Goal: Transaction & Acquisition: Obtain resource

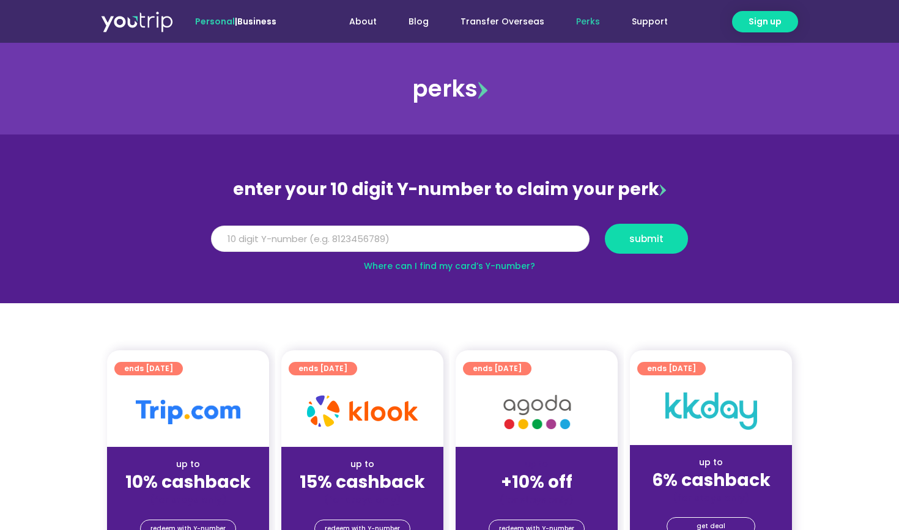
click at [431, 246] on input "Y Number" at bounding box center [400, 239] width 379 height 27
click at [445, 262] on link "Where can I find my card’s Y-number?" at bounding box center [449, 266] width 171 height 12
click at [428, 244] on input "Y Number" at bounding box center [400, 239] width 379 height 27
type input "8115647369"
click at [651, 241] on span "submit" at bounding box center [646, 238] width 34 height 9
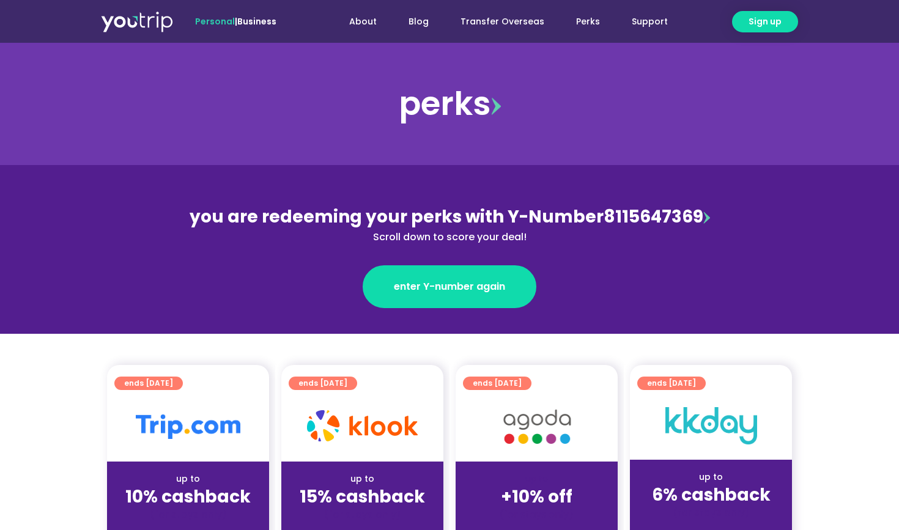
click at [707, 221] on img at bounding box center [706, 218] width 7 height 12
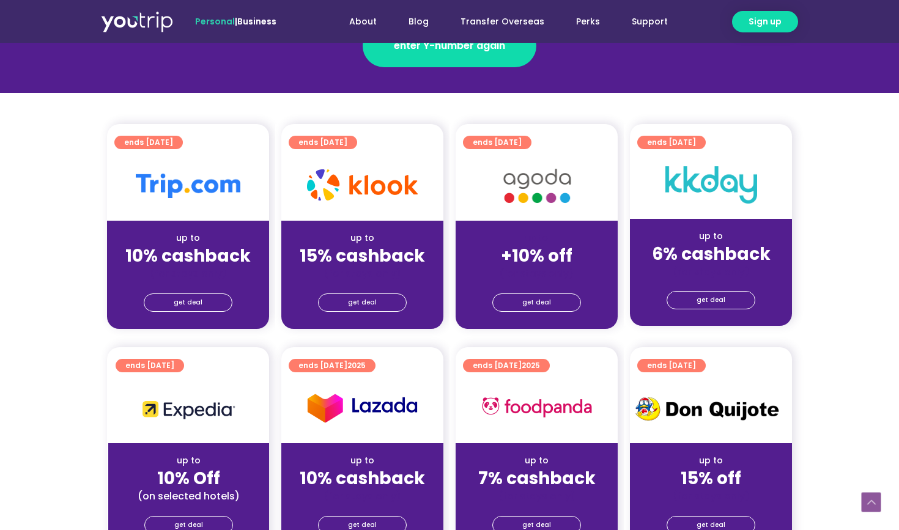
scroll to position [246, 0]
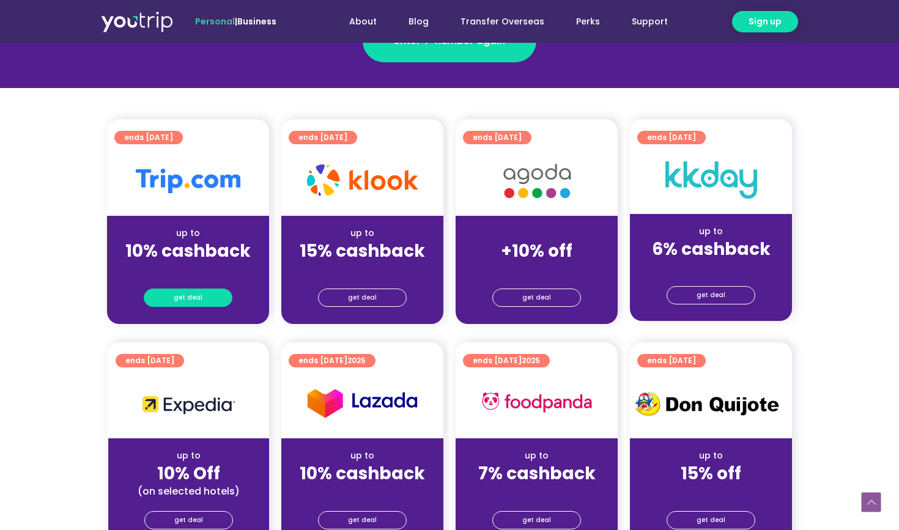
click at [209, 293] on link "get deal" at bounding box center [188, 298] width 89 height 18
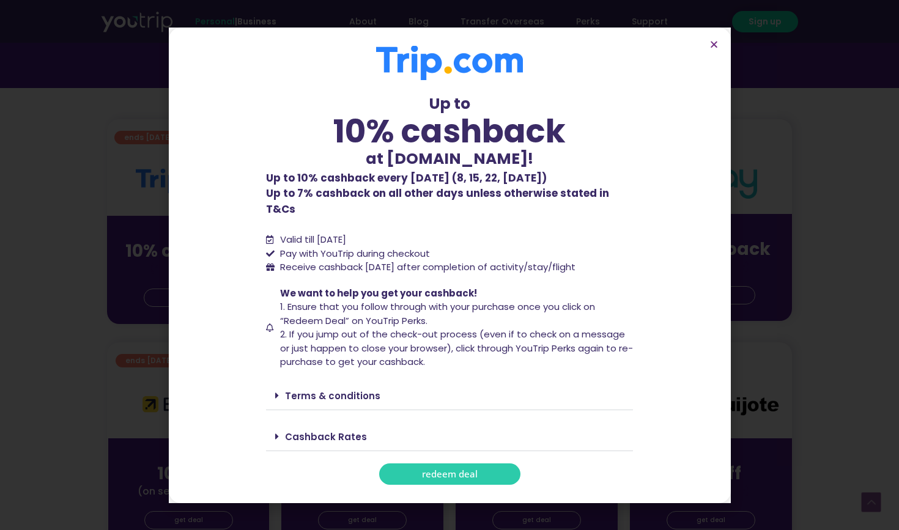
click at [449, 470] on span "redeem deal" at bounding box center [450, 474] width 56 height 9
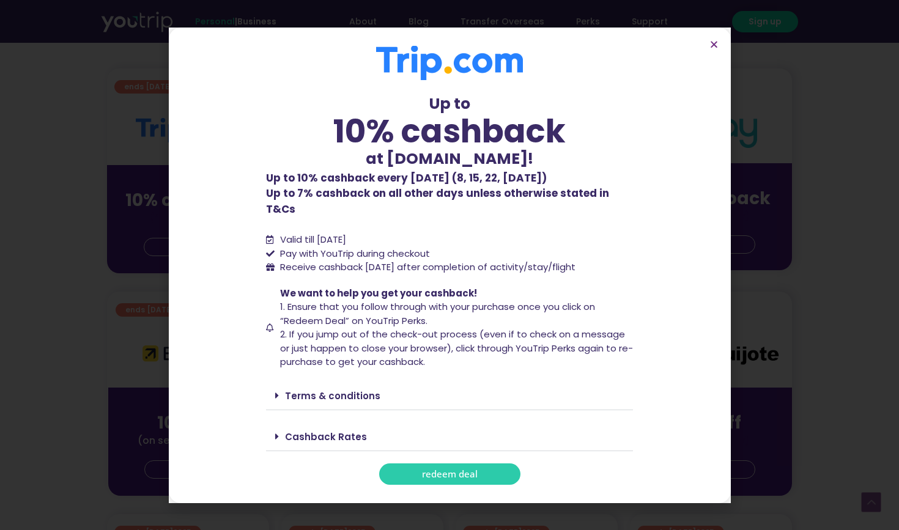
scroll to position [311, 0]
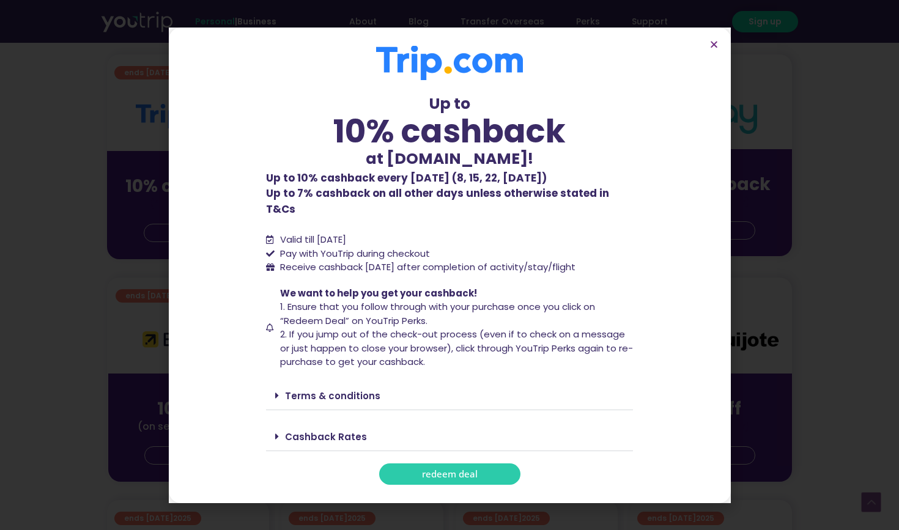
click at [281, 432] on span at bounding box center [280, 437] width 10 height 10
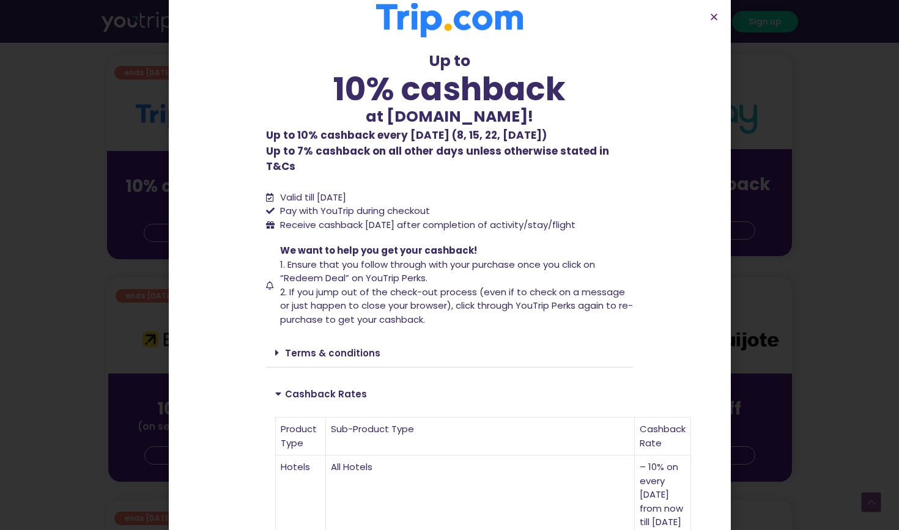
scroll to position [15, 0]
click at [716, 16] on icon "Close" at bounding box center [714, 16] width 9 height 9
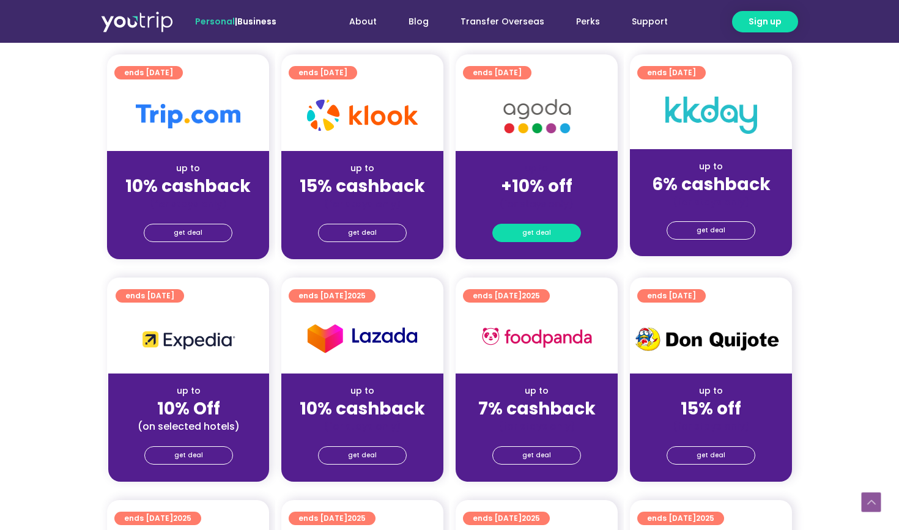
click at [532, 233] on span "get deal" at bounding box center [536, 233] width 29 height 17
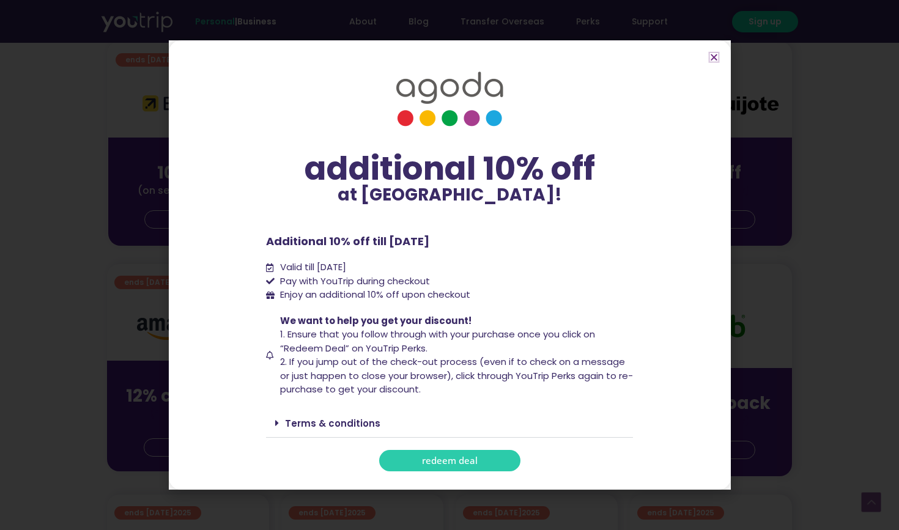
scroll to position [554, 0]
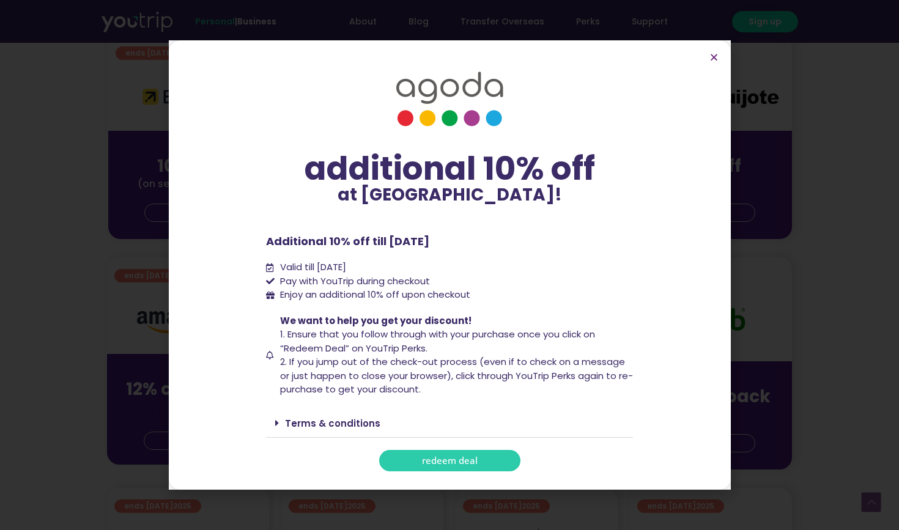
click at [276, 423] on icon at bounding box center [277, 423] width 4 height 10
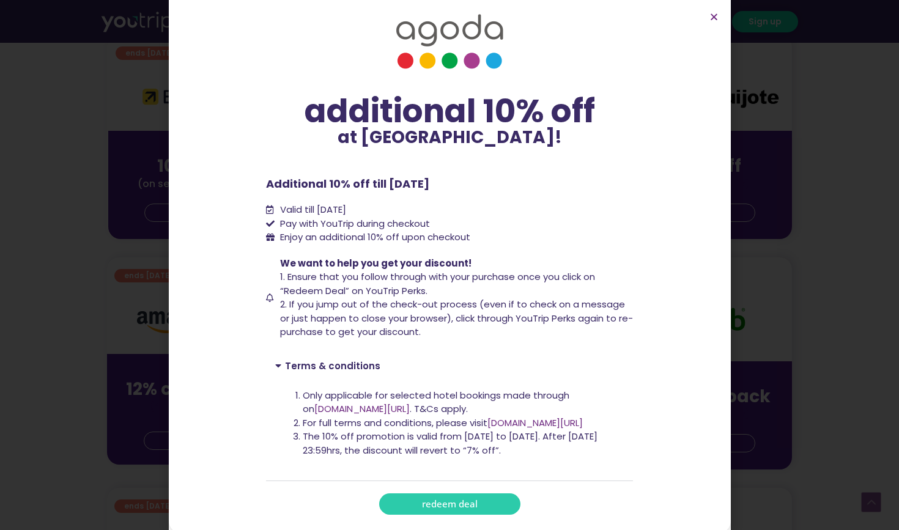
scroll to position [17, 0]
click at [716, 18] on icon "Close" at bounding box center [714, 16] width 9 height 9
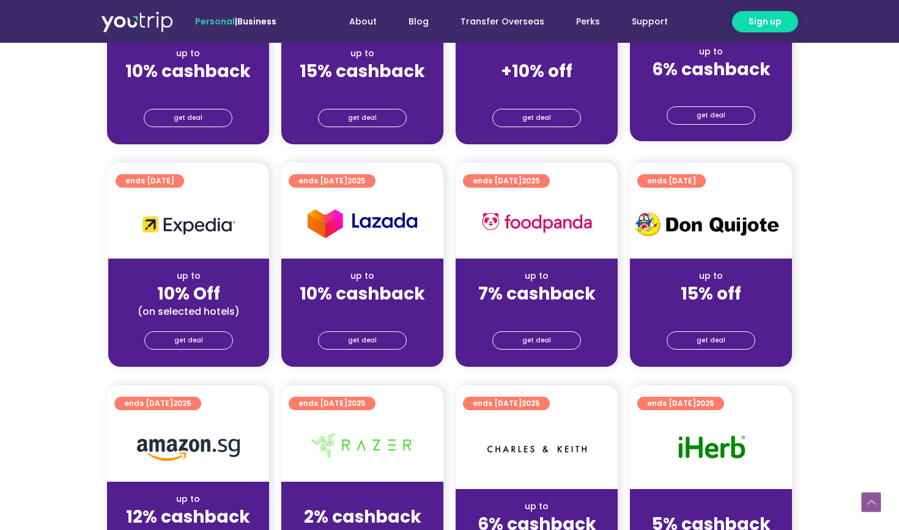
scroll to position [424, 0]
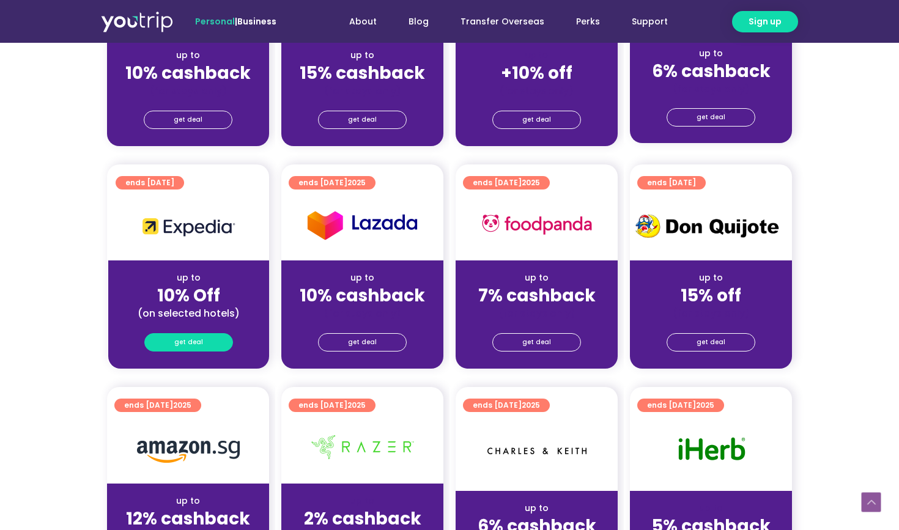
click at [209, 342] on link "get deal" at bounding box center [188, 342] width 89 height 18
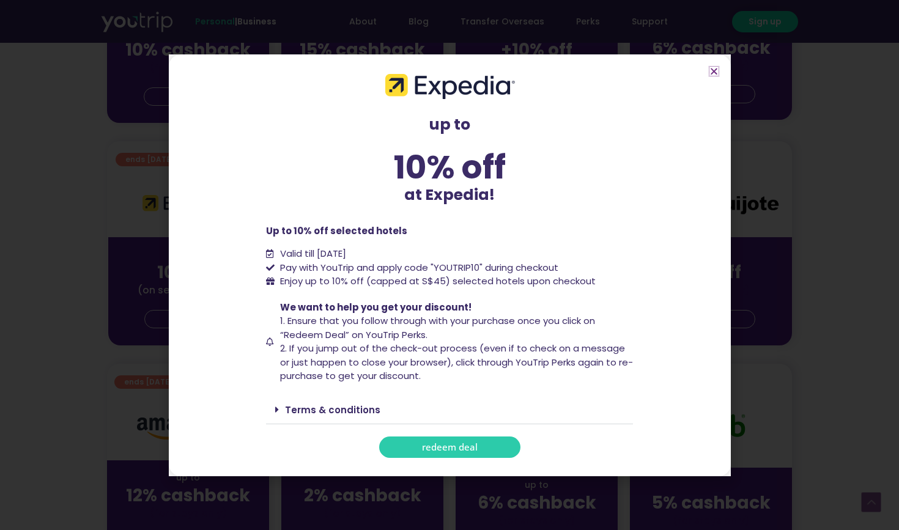
scroll to position [451, 0]
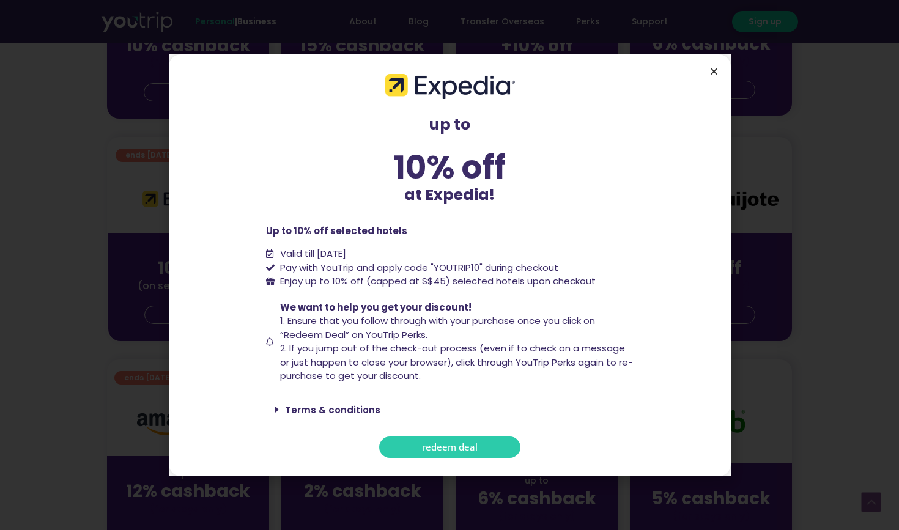
click at [713, 70] on icon "Close" at bounding box center [714, 71] width 9 height 9
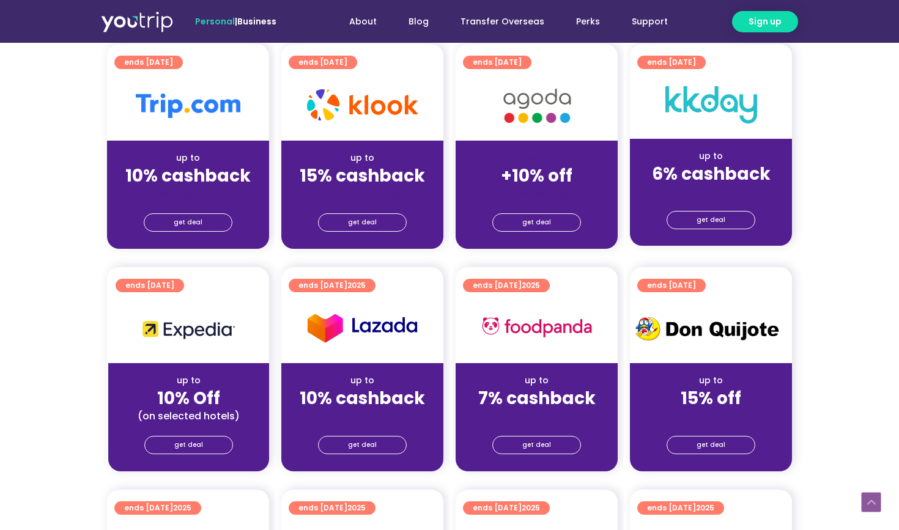
scroll to position [321, 0]
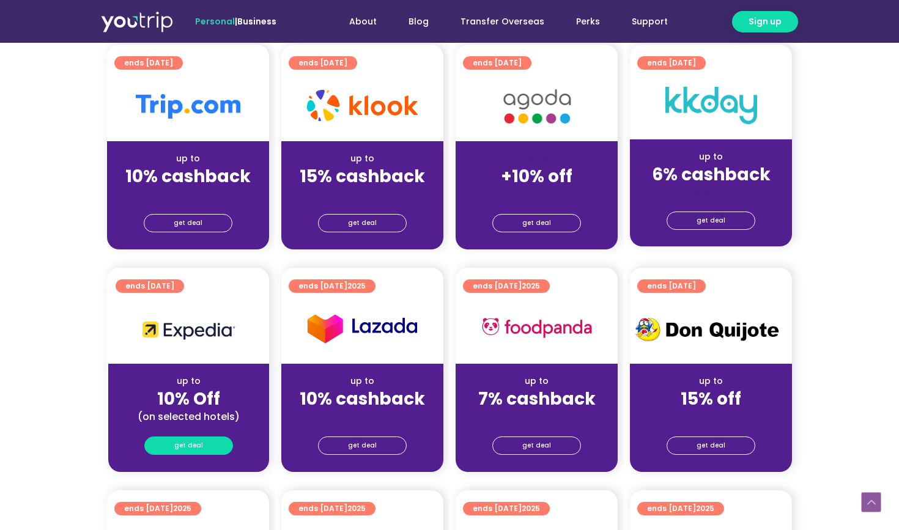
click at [193, 443] on span "get deal" at bounding box center [188, 445] width 29 height 17
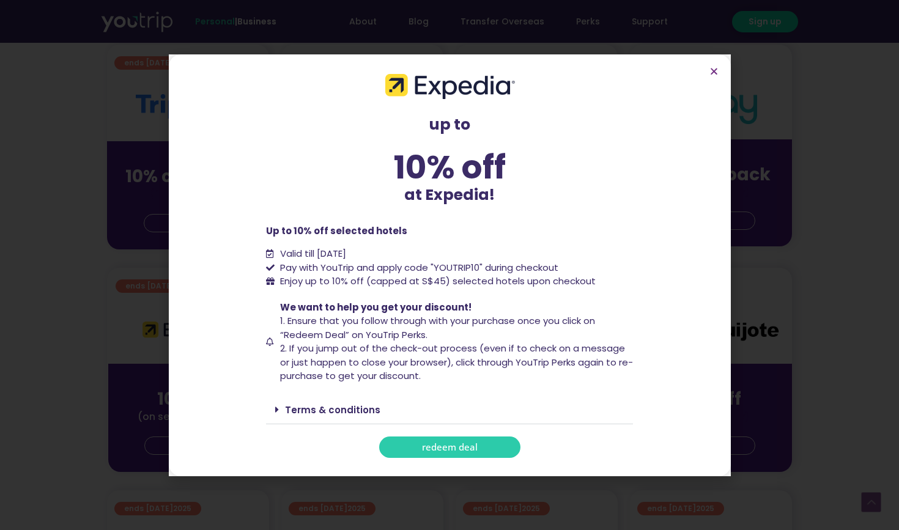
click at [450, 445] on span "redeem deal" at bounding box center [450, 447] width 56 height 9
click at [461, 445] on span "redeem deal" at bounding box center [450, 447] width 56 height 9
click at [714, 73] on icon "Close" at bounding box center [714, 71] width 9 height 9
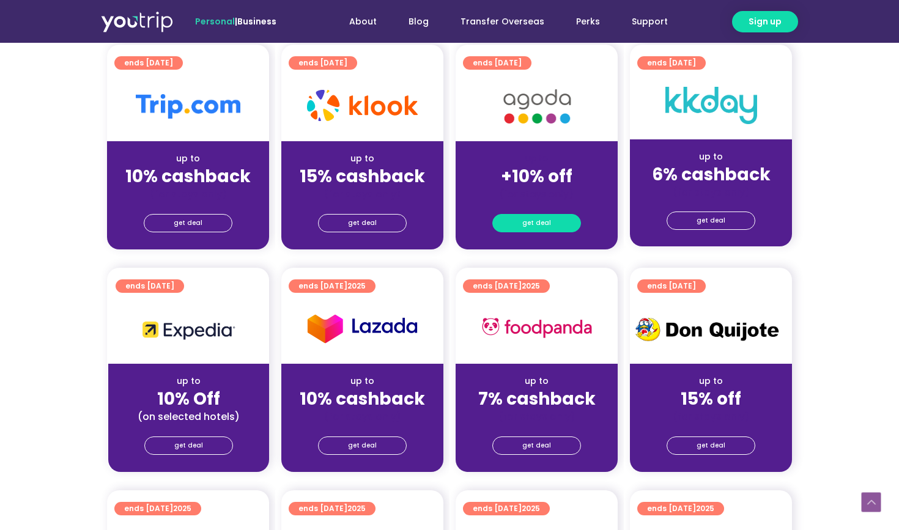
click at [548, 221] on span "get deal" at bounding box center [536, 223] width 29 height 17
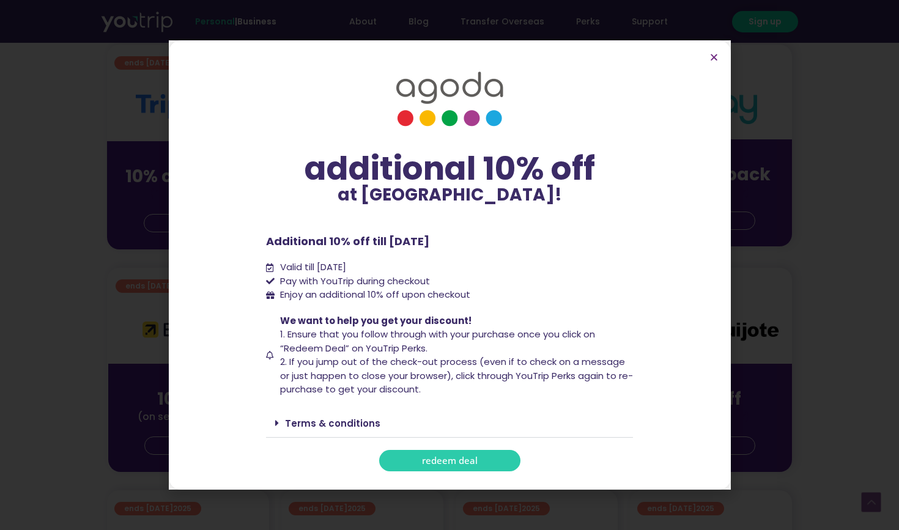
click at [463, 456] on span "redeem deal" at bounding box center [450, 460] width 56 height 9
